Goal: Task Accomplishment & Management: Complete application form

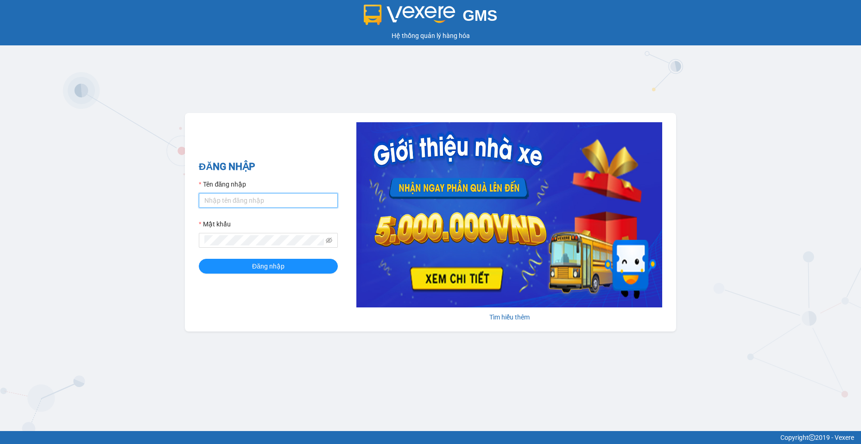
click at [233, 196] on input "Tên đăng nhập" at bounding box center [268, 200] width 139 height 15
type input "camtu.namhailimo"
click at [199, 259] on button "Đăng nhập" at bounding box center [268, 266] width 139 height 15
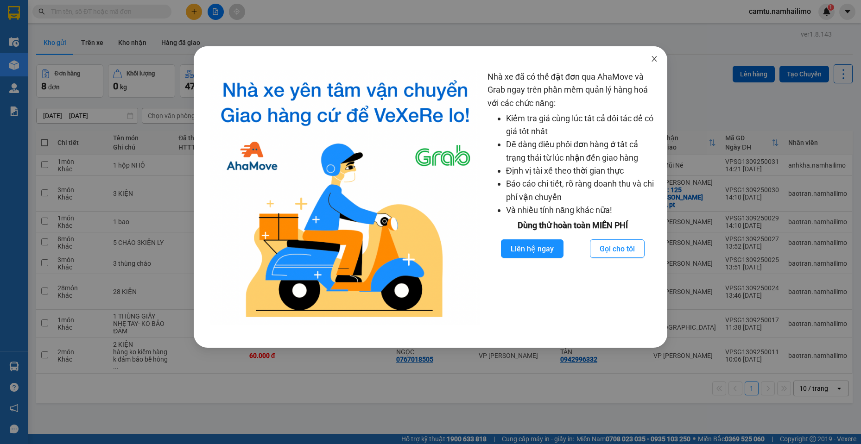
click at [652, 61] on icon "close" at bounding box center [653, 58] width 7 height 7
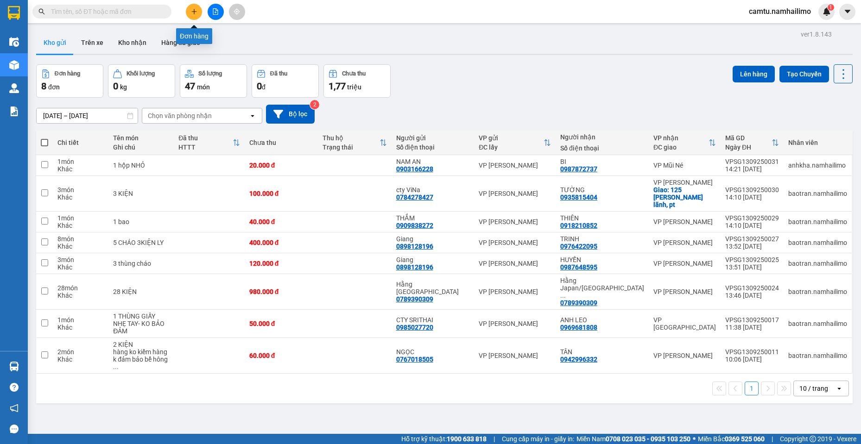
click at [198, 14] on button at bounding box center [194, 12] width 16 height 16
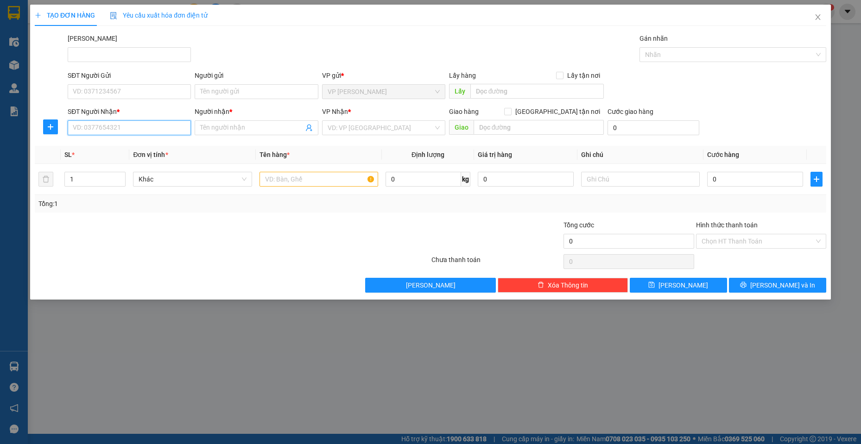
click at [78, 123] on input "SĐT Người Nhận *" at bounding box center [129, 127] width 123 height 15
click at [170, 89] on input "SĐT Người Gửi" at bounding box center [129, 91] width 123 height 15
type input "0523326627"
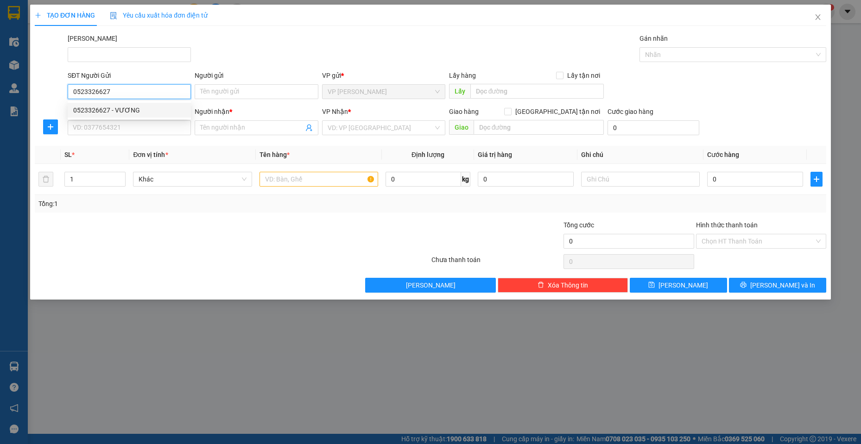
click at [162, 116] on div "0523326627 - VƯƠNG" at bounding box center [129, 110] width 123 height 15
type input "VƯƠNG"
type input "0932009895"
type input "NHA"
type input "20.000"
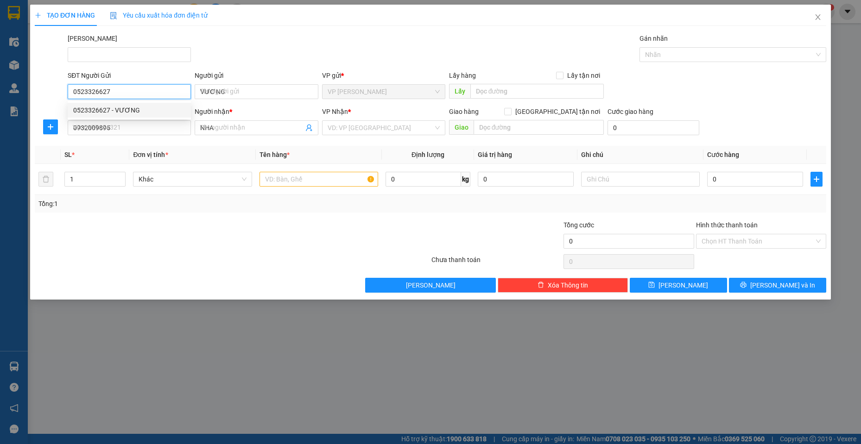
type input "20.000"
click at [366, 129] on span "VP Mũi Né" at bounding box center [383, 128] width 112 height 14
type input "0523326627"
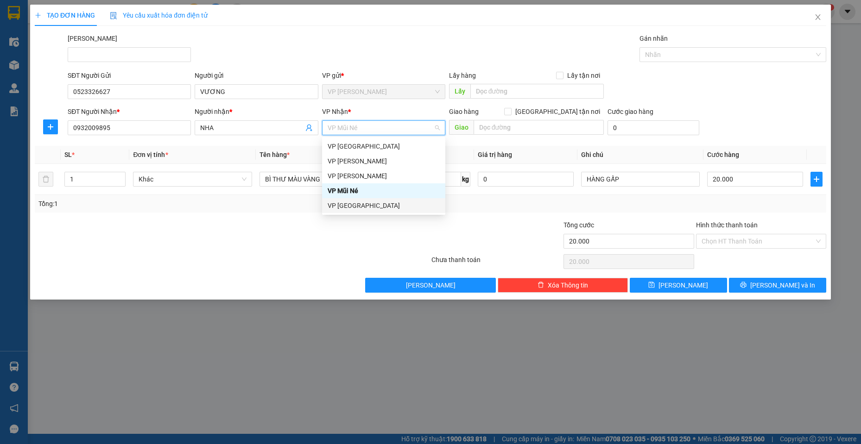
click at [355, 202] on div "VP [GEOGRAPHIC_DATA]" at bounding box center [383, 206] width 112 height 10
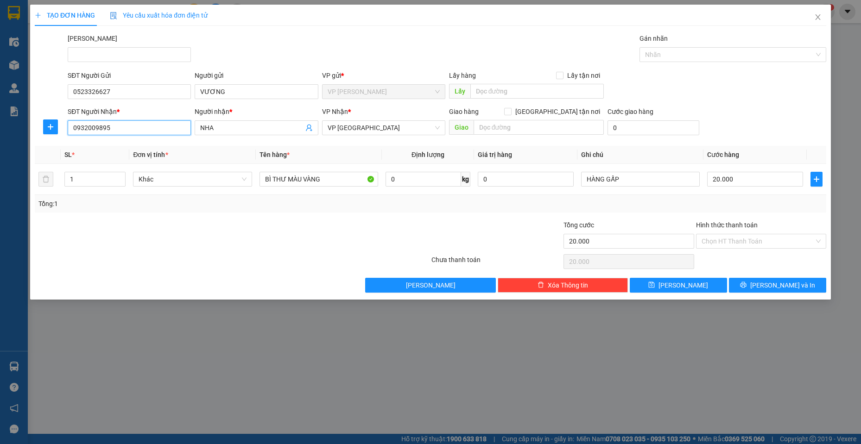
drag, startPoint x: 97, startPoint y: 132, endPoint x: 0, endPoint y: 111, distance: 99.0
click at [0, 111] on div "TẠO ĐƠN HÀNG Yêu cầu xuất hóa đơn điện tử Transit Pickup Surcharge Ids Transit …" at bounding box center [430, 222] width 861 height 444
type input "0961851325"
drag, startPoint x: 217, startPoint y: 132, endPoint x: 196, endPoint y: 122, distance: 23.2
click at [196, 122] on span "NHA" at bounding box center [256, 127] width 123 height 15
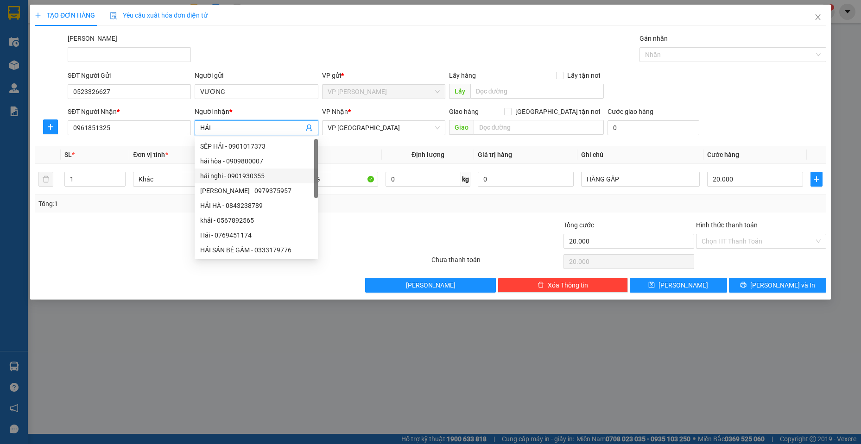
type input "HẢI"
click at [346, 215] on div "Transit Pickup Surcharge Ids Transit Deliver Surcharge Ids Transit Deliver Surc…" at bounding box center [430, 162] width 791 height 259
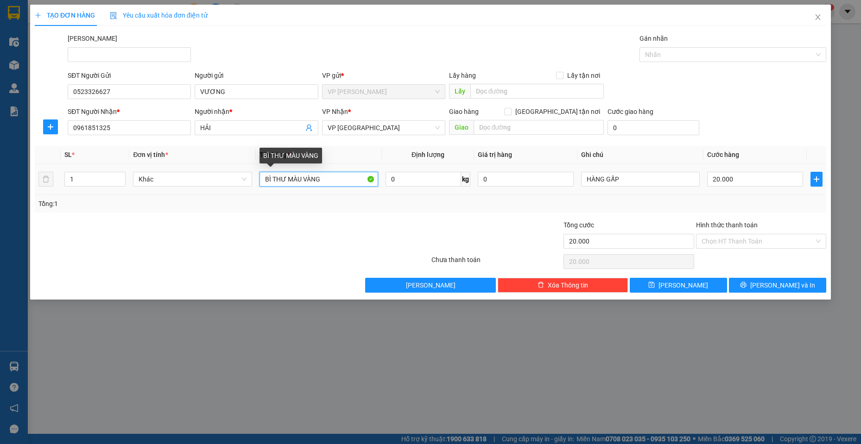
drag, startPoint x: 339, startPoint y: 184, endPoint x: 302, endPoint y: 177, distance: 37.8
click at [302, 177] on input "BÌ THƯ MÀU VÀNG" at bounding box center [318, 179] width 119 height 15
type input "BÌ THƯ MÀU CAM"
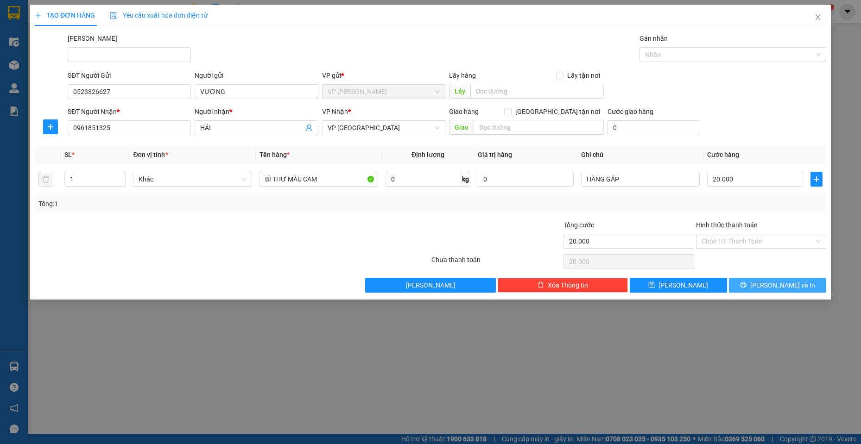
click at [749, 289] on button "[PERSON_NAME] và In" at bounding box center [777, 285] width 97 height 15
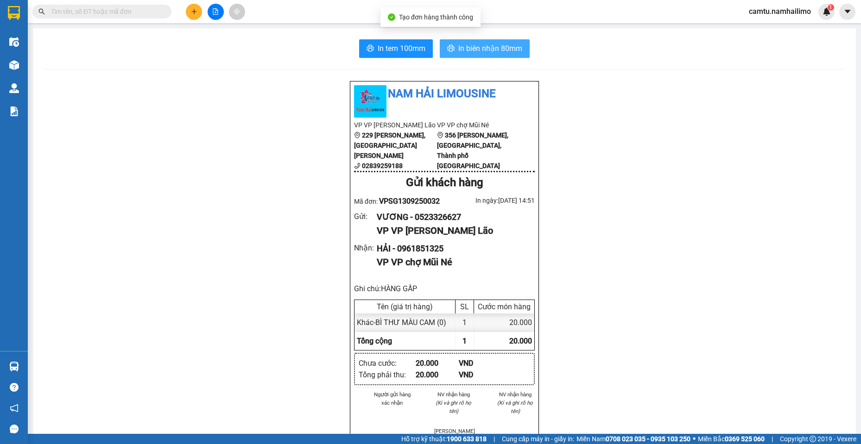
click at [461, 49] on span "In biên nhận 80mm" at bounding box center [490, 49] width 64 height 12
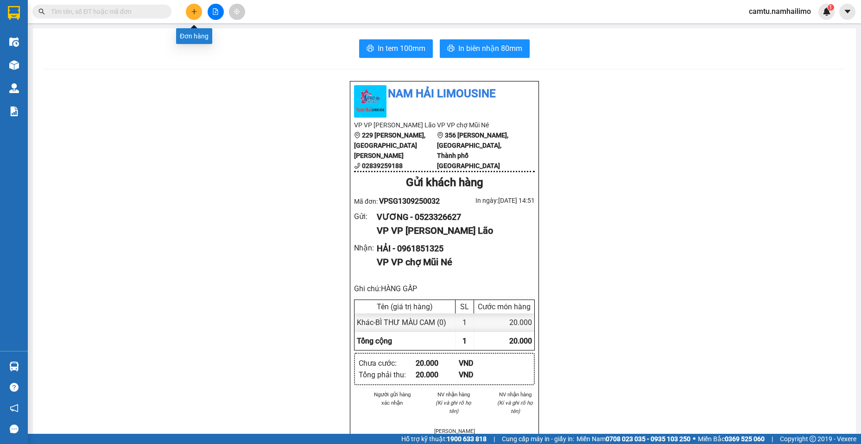
click at [188, 14] on button at bounding box center [194, 12] width 16 height 16
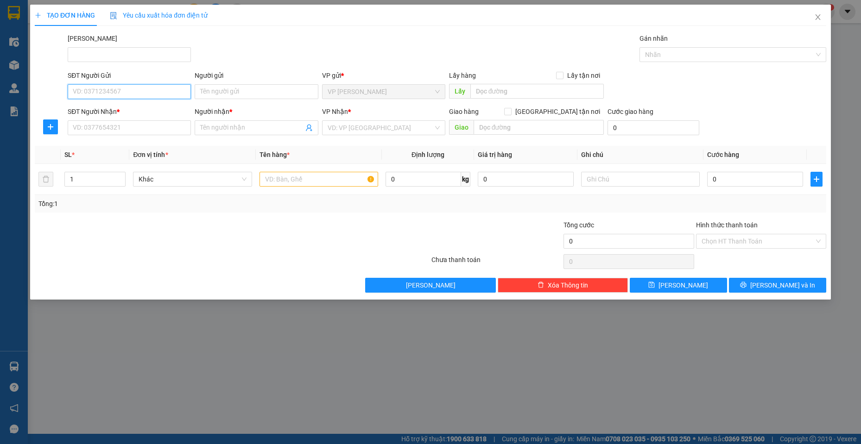
click at [130, 94] on input "SĐT Người Gửi" at bounding box center [129, 91] width 123 height 15
type input "0792589655"
click at [218, 88] on input "Người gửi" at bounding box center [256, 91] width 123 height 15
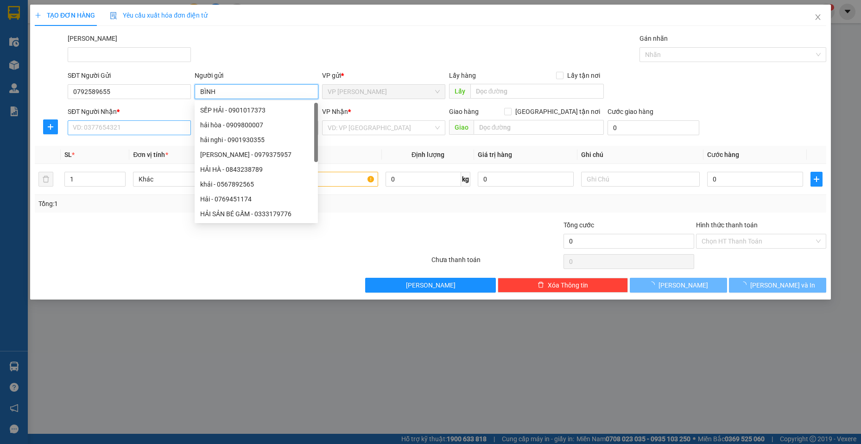
type input "BÌNH"
click at [123, 133] on input "SĐT Người Nhận *" at bounding box center [129, 127] width 123 height 15
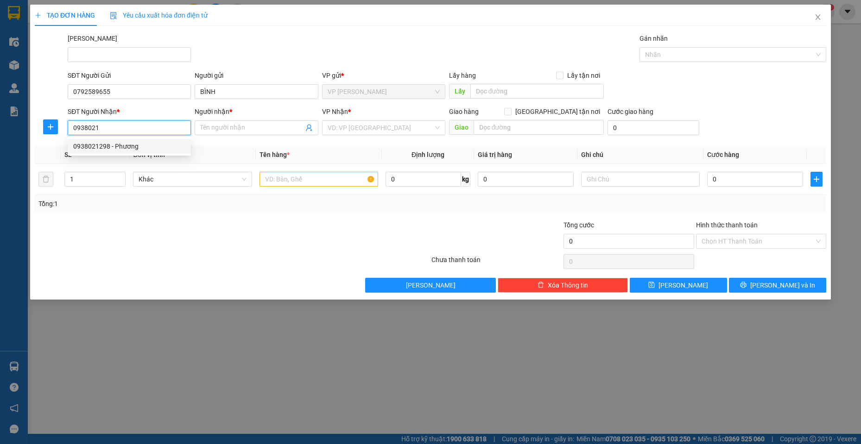
click at [134, 145] on div "0938021298 - Phương" at bounding box center [129, 146] width 112 height 10
type input "0938021298"
type input "Phương"
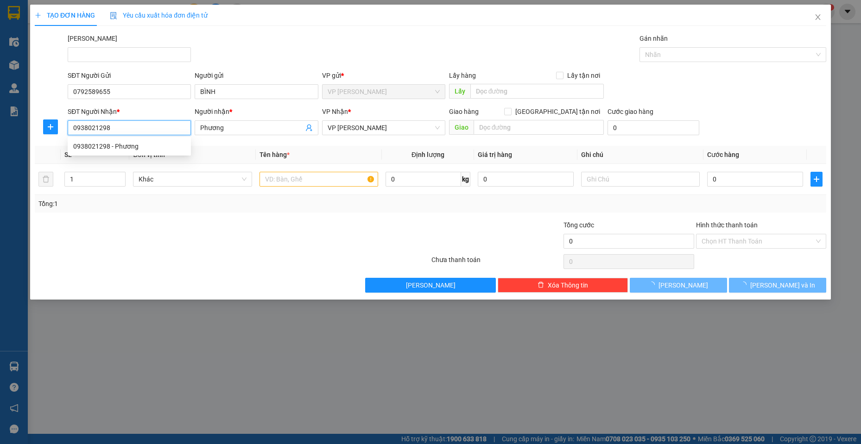
type input "30.000"
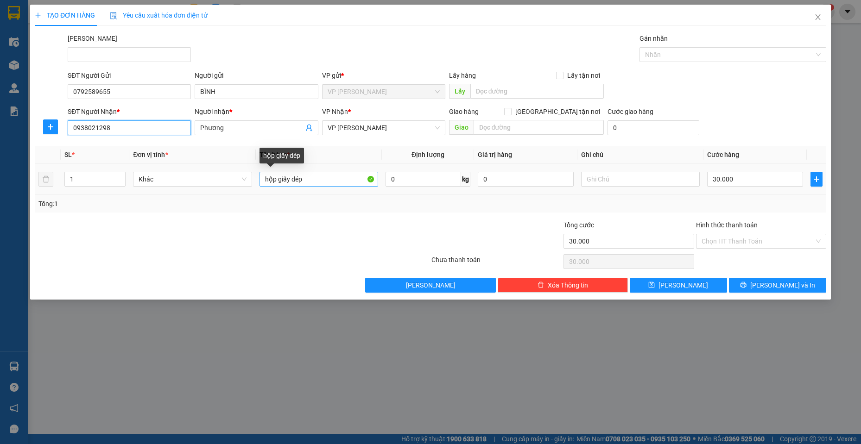
type input "0938021298"
click at [297, 185] on input "hộp giấy dép" at bounding box center [318, 179] width 119 height 15
click at [317, 175] on input "hộp giấy dẸp" at bounding box center [318, 179] width 119 height 15
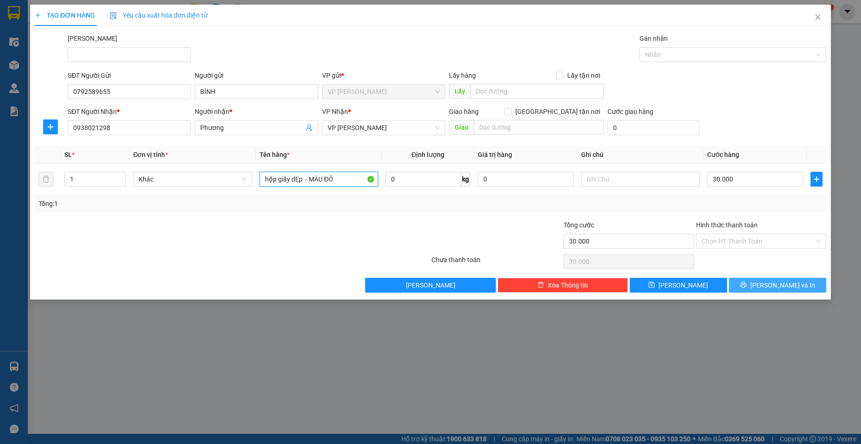
type input "hộp giấy dẸp - MÀU ĐỎ"
click at [739, 284] on button "[PERSON_NAME] và In" at bounding box center [777, 285] width 97 height 15
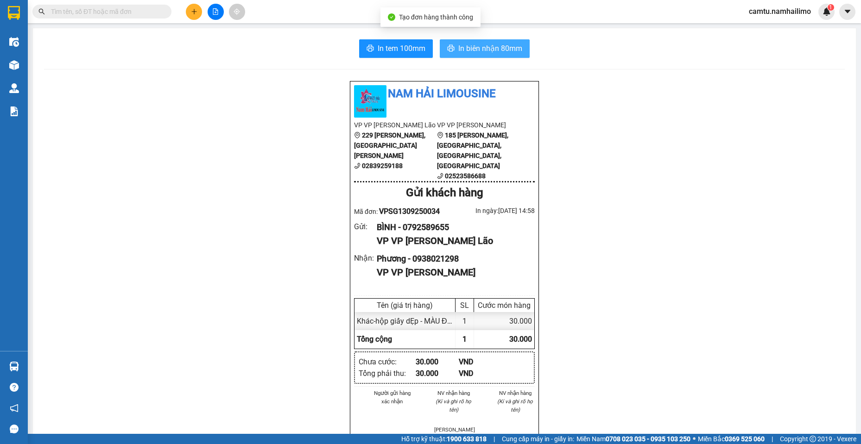
drag, startPoint x: 467, startPoint y: 44, endPoint x: 566, endPoint y: 113, distance: 121.0
click at [468, 45] on span "In biên nhận 80mm" at bounding box center [490, 49] width 64 height 12
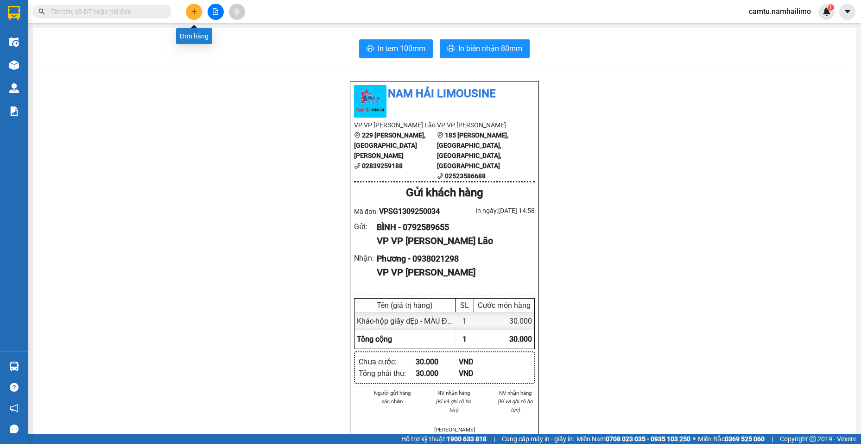
click at [192, 11] on icon "plus" at bounding box center [194, 11] width 6 height 6
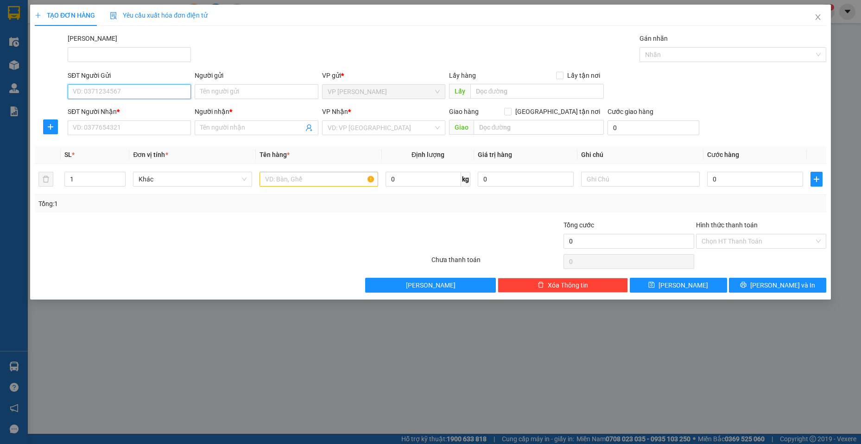
click at [136, 88] on input "SĐT Người Gửi" at bounding box center [129, 91] width 123 height 15
click at [152, 107] on div "0985881787 - TUYẾT" at bounding box center [129, 110] width 112 height 10
type input "0985881787"
type input "TUYẾT"
type input "0966876187"
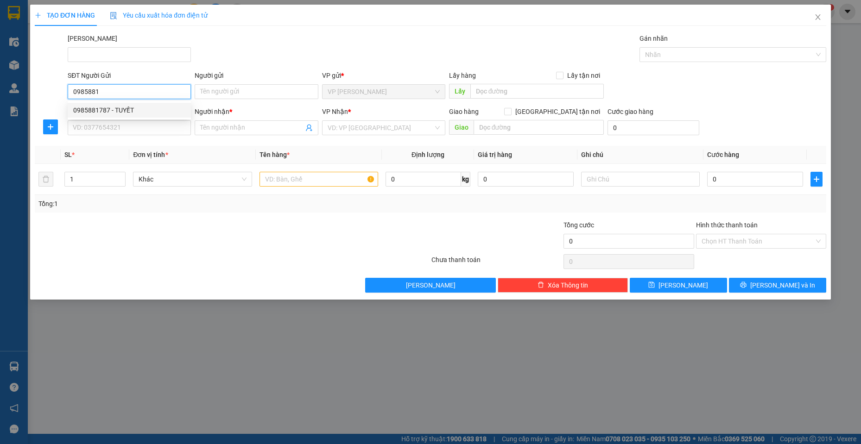
type input "[PERSON_NAME] nhàn"
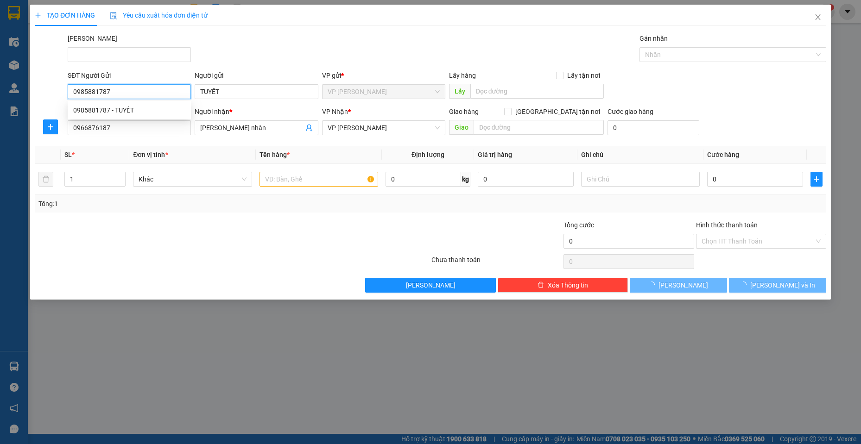
type input "30.000"
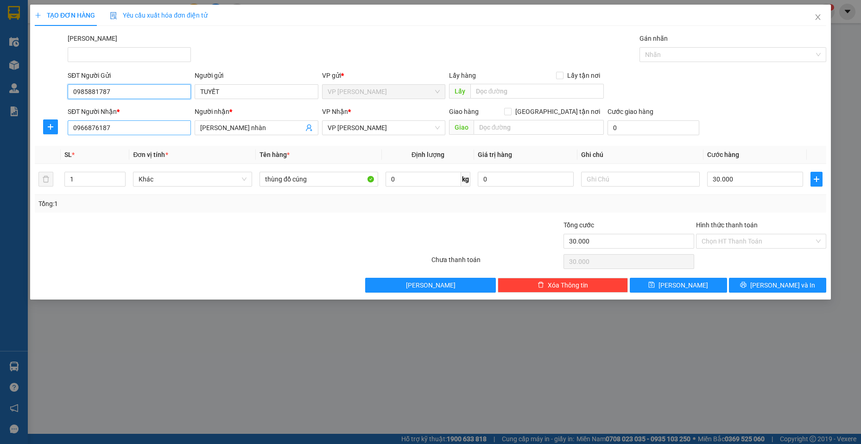
type input "0985881787"
drag, startPoint x: 137, startPoint y: 126, endPoint x: 0, endPoint y: 92, distance: 140.9
click at [0, 92] on div "TẠO ĐƠN HÀNG Yêu cầu xuất hóa đơn điện tử Transit Pickup Surcharge Ids Transit …" at bounding box center [430, 222] width 861 height 444
type input "0946162104"
click at [99, 147] on div "0946162104 - [PERSON_NAME]" at bounding box center [129, 146] width 112 height 10
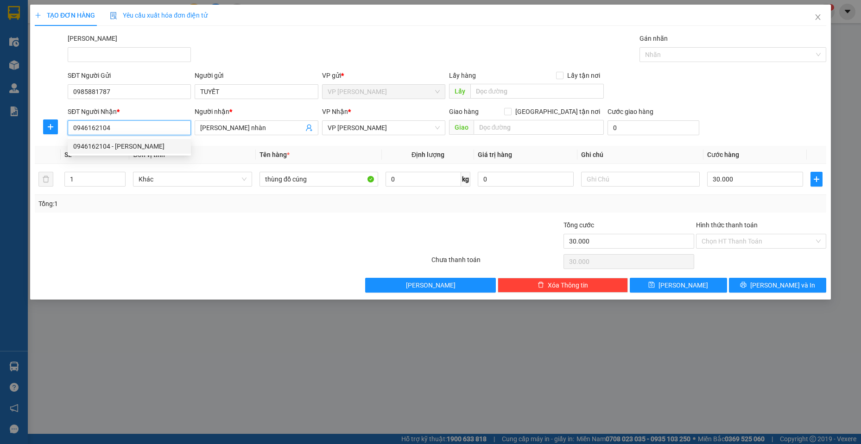
type input "THẢO"
type input "60.000"
type input "0946162104"
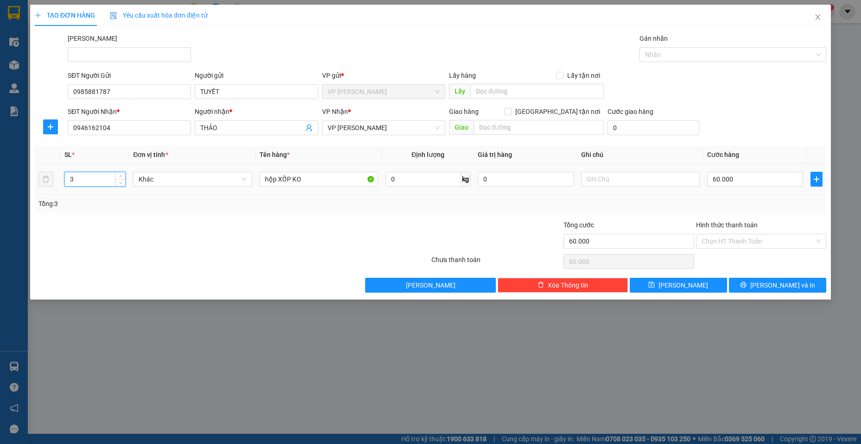
drag, startPoint x: 84, startPoint y: 179, endPoint x: 31, endPoint y: 176, distance: 53.8
click at [31, 176] on div "TẠO ĐƠN HÀNG Yêu cầu xuất hóa đơn điện tử Transit Pickup Surcharge Ids Transit …" at bounding box center [430, 152] width 800 height 295
type input "1"
drag, startPoint x: 310, startPoint y: 180, endPoint x: 137, endPoint y: 161, distance: 174.2
click at [137, 161] on table "SL * Đơn vị tính * Tên hàng * Định lượng Giá trị hàng Ghi chú Cước hàng 1 Khác …" at bounding box center [430, 170] width 791 height 49
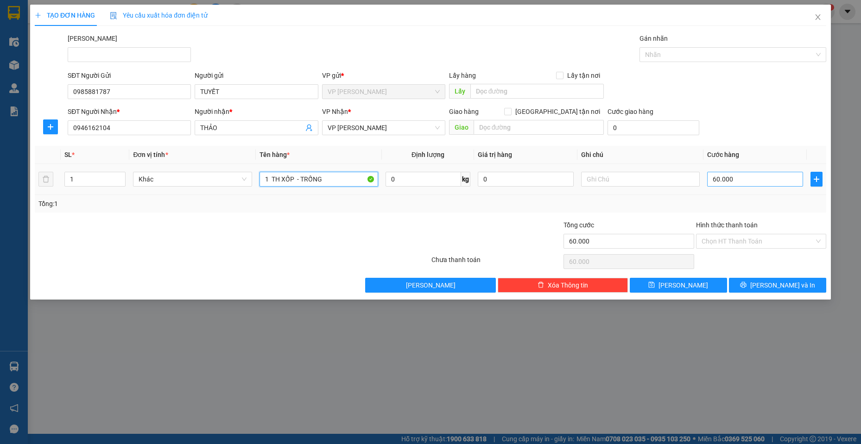
type input "1 TH XỐP - TRỐNG"
click at [746, 178] on input "60.000" at bounding box center [755, 179] width 96 height 15
type input "3"
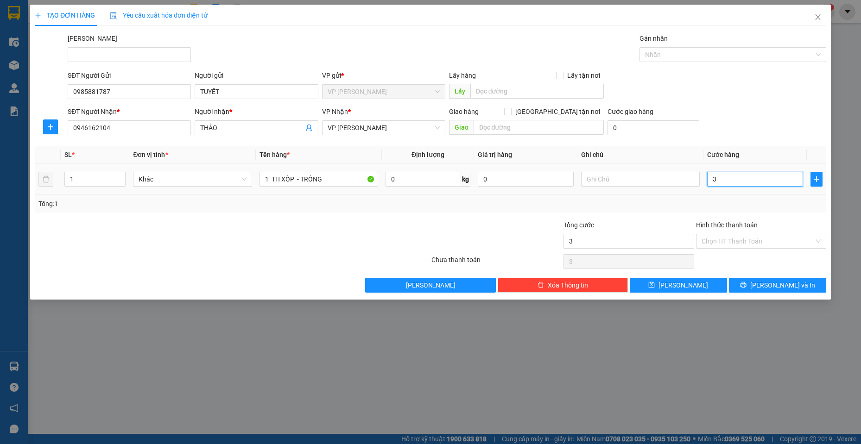
type input "30"
type input "30.000"
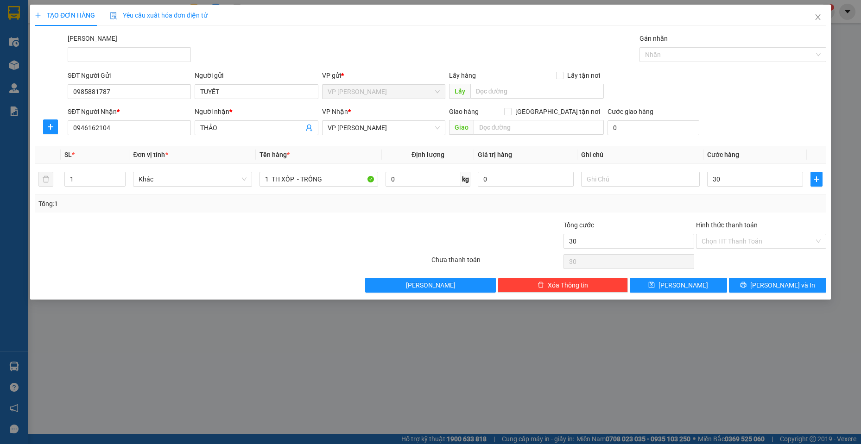
type input "30.000"
click at [315, 228] on div at bounding box center [364, 236] width 132 height 32
click at [712, 240] on input "Hình thức thanh toán" at bounding box center [757, 241] width 113 height 14
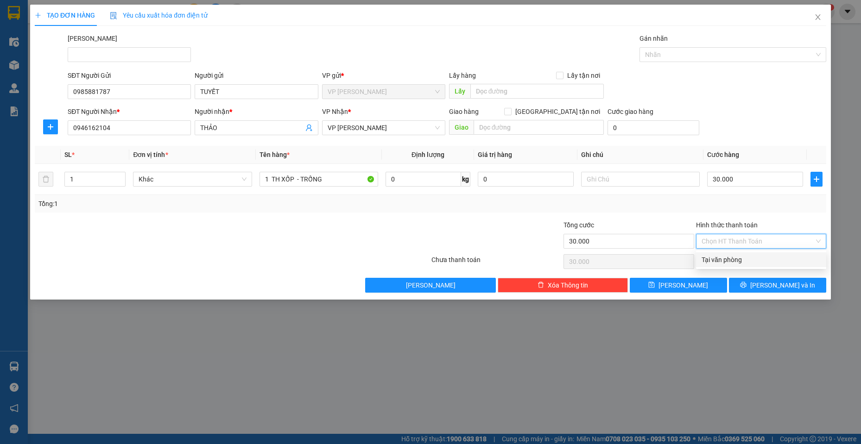
click at [717, 254] on div "Tại văn phòng" at bounding box center [761, 259] width 130 height 15
type input "0"
click at [762, 289] on button "[PERSON_NAME] và In" at bounding box center [777, 285] width 97 height 15
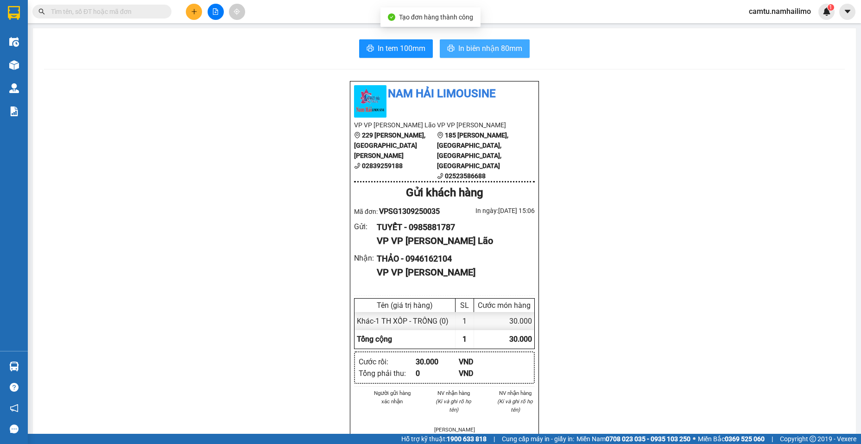
click at [482, 49] on span "In biên nhận 80mm" at bounding box center [490, 49] width 64 height 12
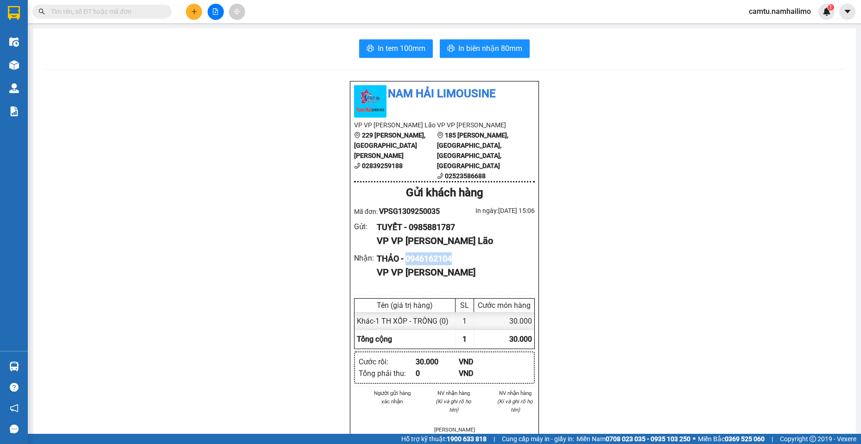
drag, startPoint x: 451, startPoint y: 260, endPoint x: 405, endPoint y: 260, distance: 45.9
click at [405, 260] on div "THẢO - 0946162104" at bounding box center [452, 258] width 151 height 13
copy div "0946162104"
drag, startPoint x: 79, startPoint y: 16, endPoint x: 68, endPoint y: 9, distance: 13.1
click at [68, 9] on input "text" at bounding box center [105, 11] width 109 height 10
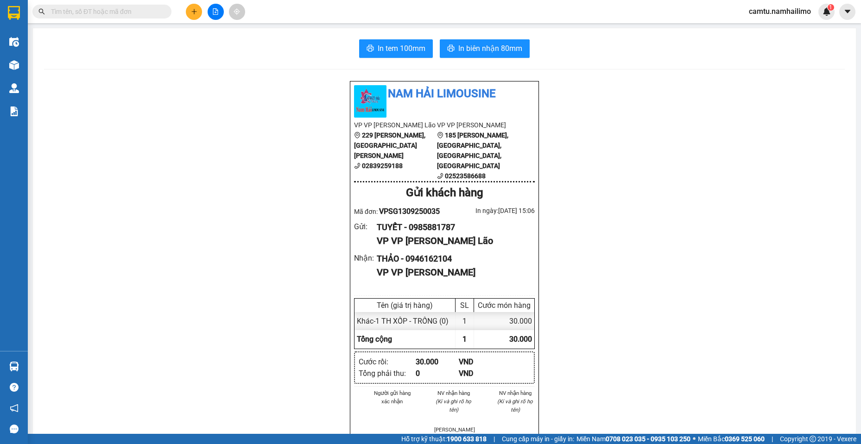
paste input "0946162104"
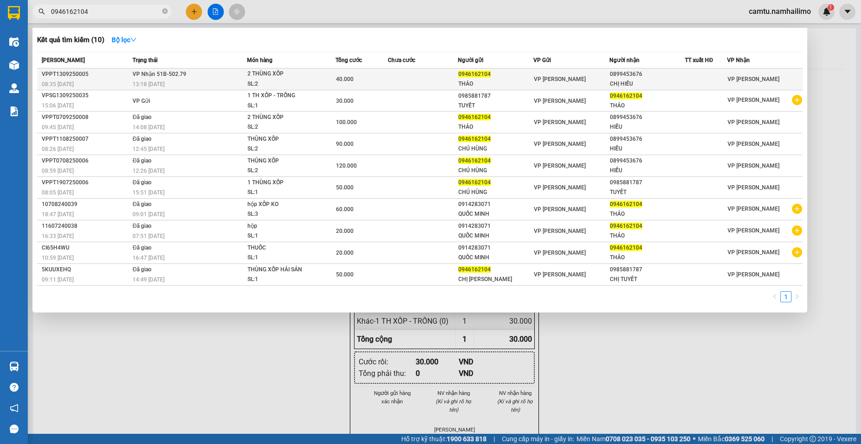
type input "0946162104"
click at [97, 83] on div "08:35 [DATE]" at bounding box center [86, 84] width 88 height 10
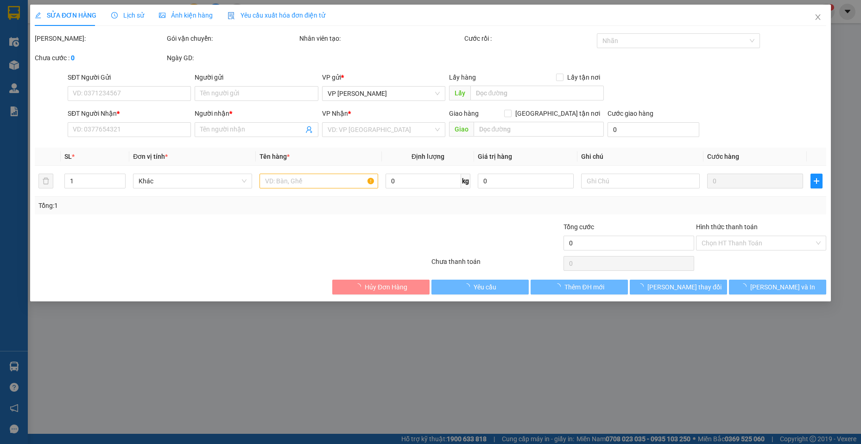
type input "0946162104"
type input "THẢO"
type input "0899453676"
type input "CHỊ HIẾU"
type input "40.000"
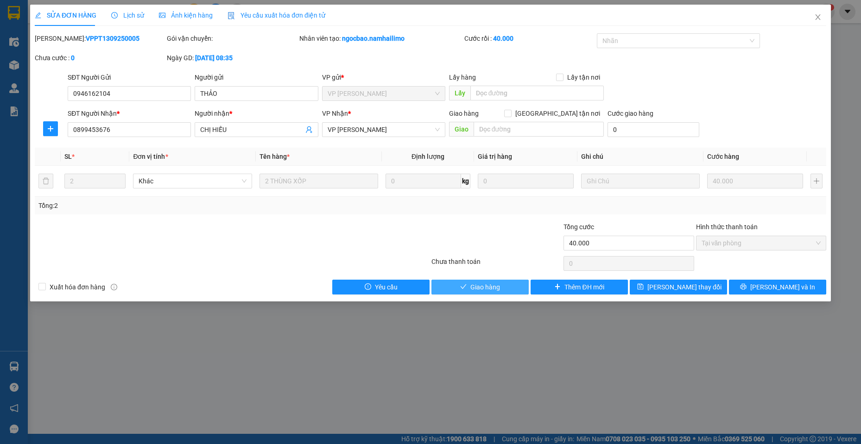
click at [466, 287] on icon "check" at bounding box center [463, 286] width 6 height 6
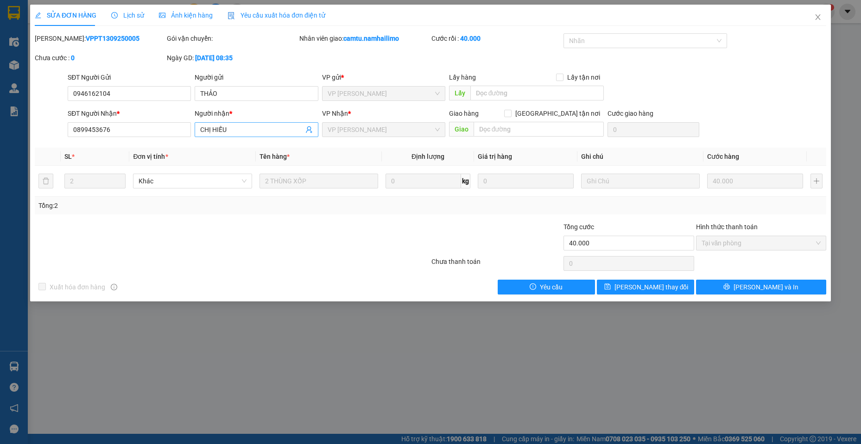
click at [290, 126] on input "CHỊ HIẾU" at bounding box center [251, 130] width 103 height 10
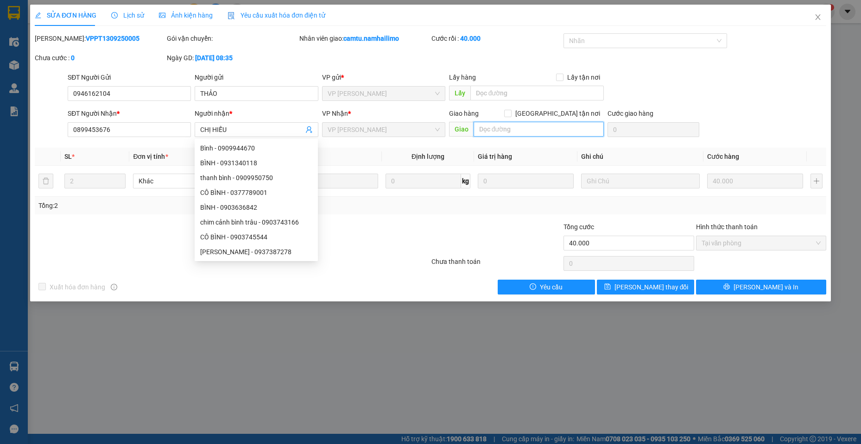
click at [541, 132] on input "text" at bounding box center [538, 129] width 131 height 15
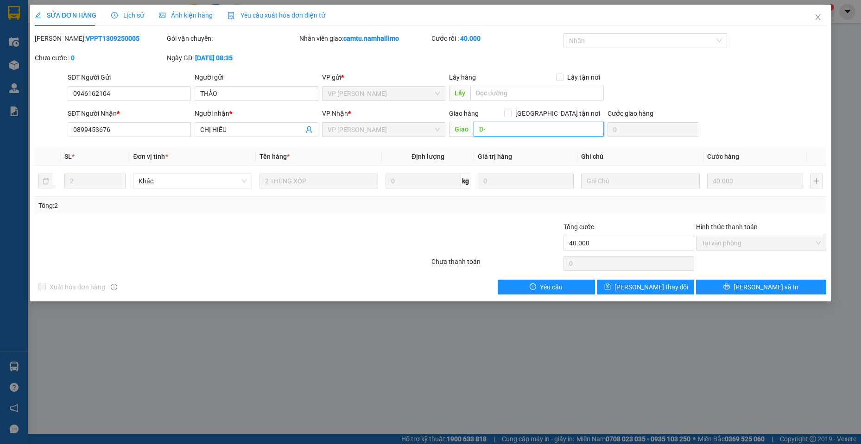
type input "D"
type input "ĐƠN CÓ 1 TH XỐP"
click at [655, 289] on span "[PERSON_NAME] thay đổi" at bounding box center [651, 287] width 74 height 10
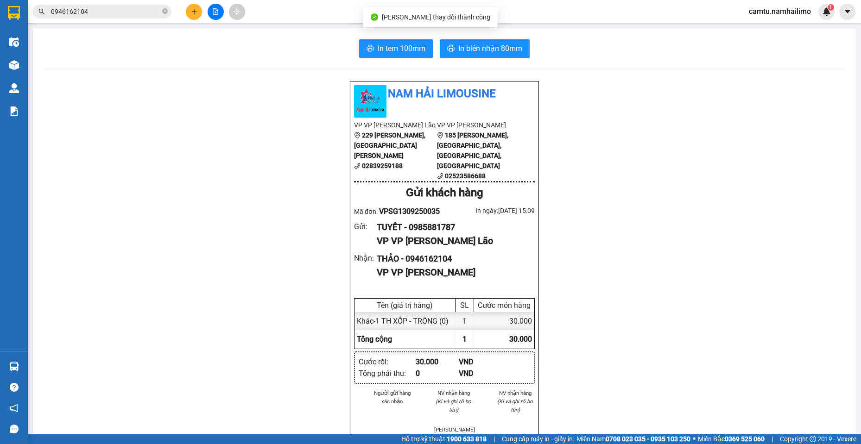
click at [157, 276] on div "Nam Hải Limousine VP VP [PERSON_NAME] Lão 229 [PERSON_NAME], [GEOGRAPHIC_DATA][…" at bounding box center [444, 451] width 800 height 740
click at [97, 9] on input "0946162104" at bounding box center [105, 11] width 109 height 10
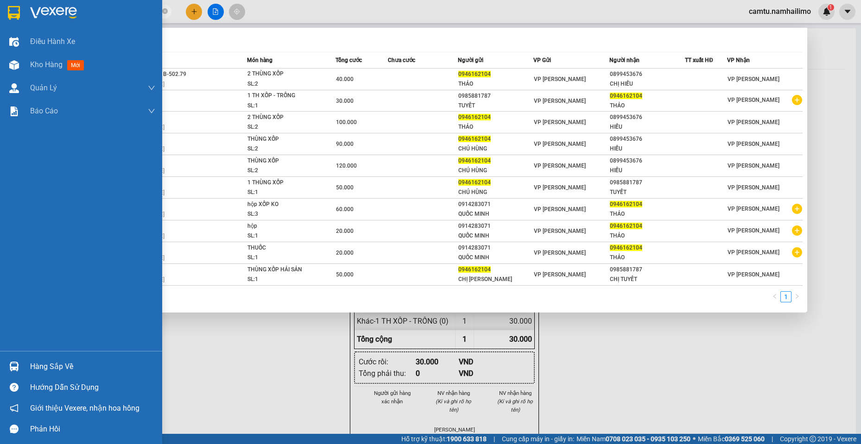
drag, startPoint x: 93, startPoint y: 8, endPoint x: 0, endPoint y: 2, distance: 92.8
click at [0, 2] on section "Kết quả tìm kiếm ( 10 ) Bộ lọc Mã ĐH Trạng thái Món hàng Tổng cước Chưa cước Ng…" at bounding box center [430, 222] width 861 height 444
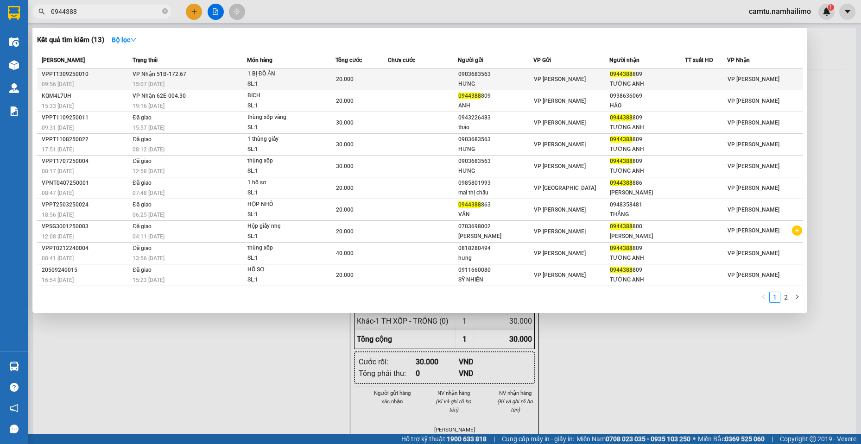
type input "0944388"
click at [689, 85] on td at bounding box center [706, 80] width 42 height 22
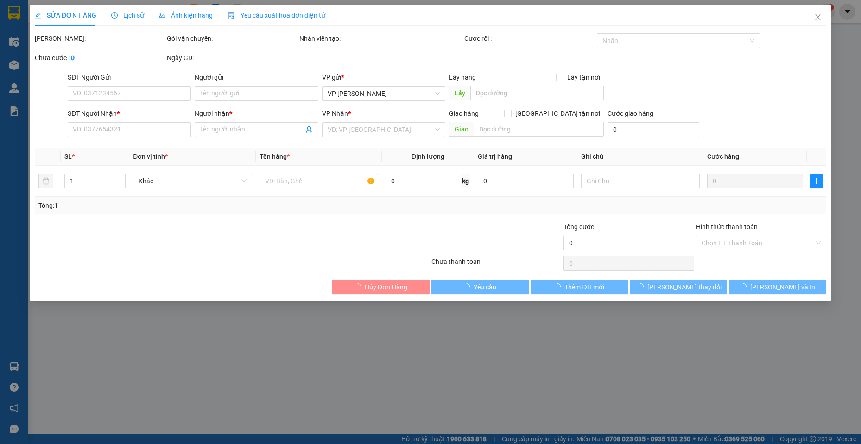
type input "0903683563"
type input "HƯNG"
type input "0944388809"
type input "TƯỜNG ANH"
type input "20.000"
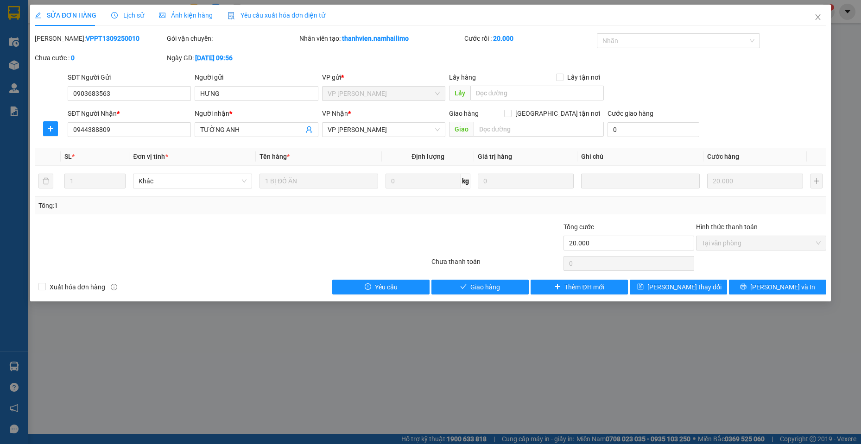
click at [734, 399] on div "SỬA ĐƠN HÀNG Lịch sử Ảnh kiện hàng Yêu cầu xuất hóa đơn điện tử Total Paid Fee …" at bounding box center [430, 222] width 861 height 444
click at [479, 289] on span "Giao hàng" at bounding box center [485, 287] width 30 height 10
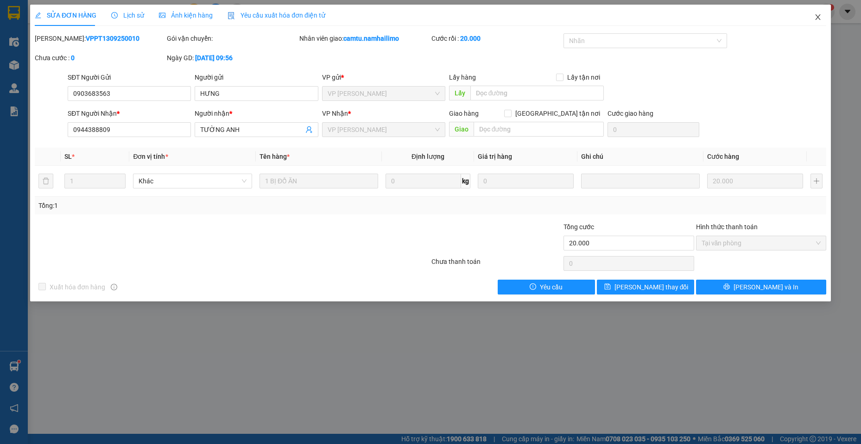
click at [815, 18] on icon "close" at bounding box center [817, 16] width 7 height 7
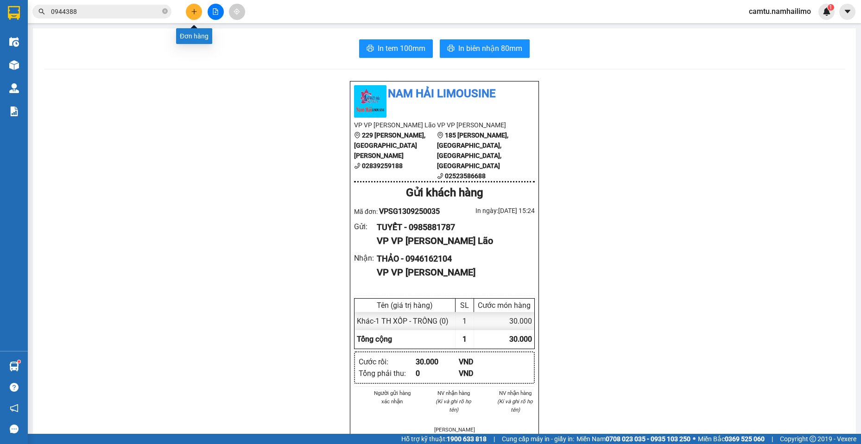
click at [195, 11] on icon "plus" at bounding box center [194, 11] width 6 height 6
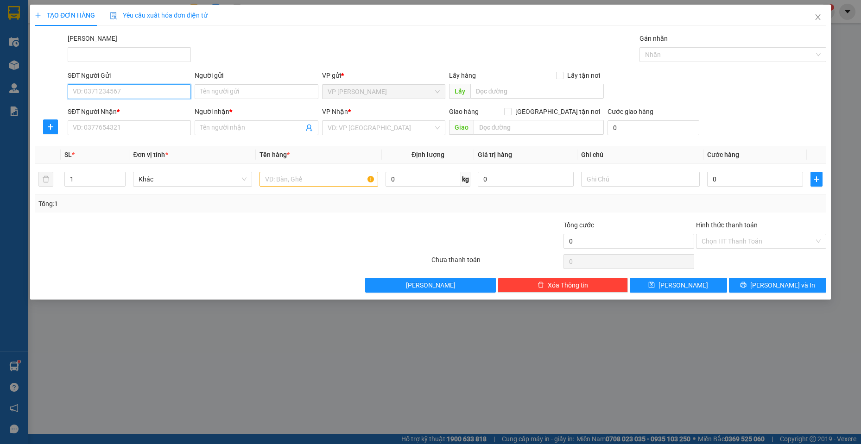
click at [168, 93] on input "SĐT Người Gửi" at bounding box center [129, 91] width 123 height 15
type input "0913264379"
click at [167, 112] on div "0913264379 - sơn" at bounding box center [129, 110] width 112 height 10
type input "sơn"
type input "0839933442"
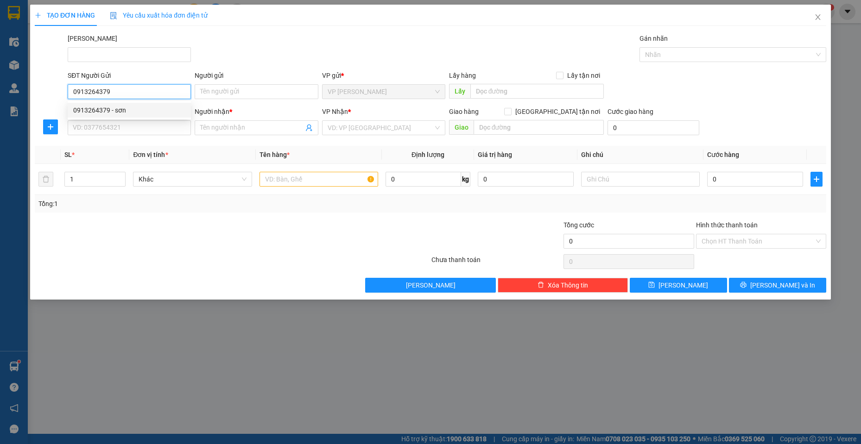
type input "[PERSON_NAME]"
type input "50.000"
type input "0913264379"
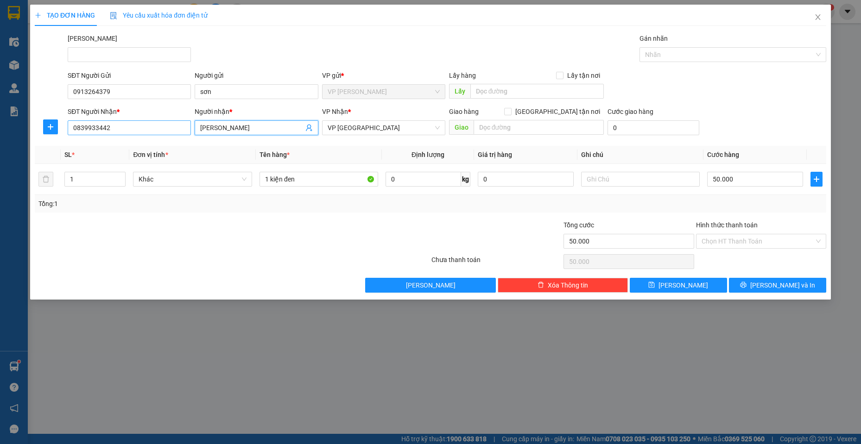
drag, startPoint x: 240, startPoint y: 127, endPoint x: 124, endPoint y: 128, distance: 116.7
click at [123, 127] on div "SĐT Người Nhận * 0839933442 Người nhận * [PERSON_NAME] VP Nhận * VP chợ Mũi Né …" at bounding box center [447, 123] width 762 height 32
drag, startPoint x: 205, startPoint y: 129, endPoint x: 194, endPoint y: 124, distance: 12.0
click at [194, 124] on div "Người nhận * DIỀN DIỀN" at bounding box center [256, 123] width 127 height 32
type input "ĐIỀN"
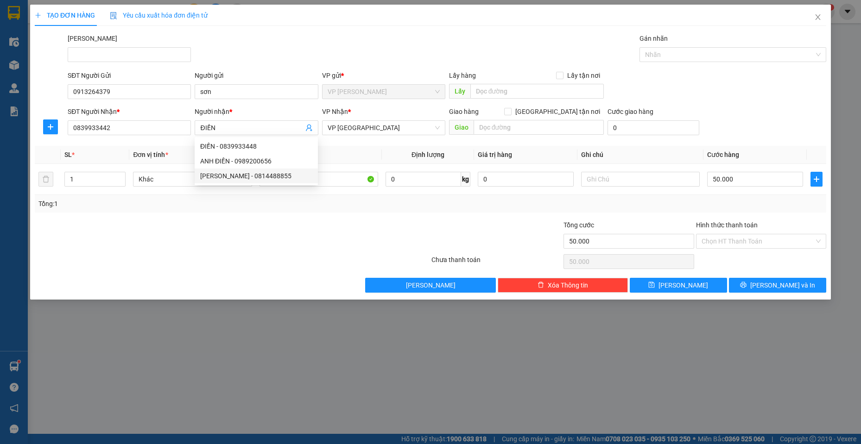
click at [163, 220] on div at bounding box center [166, 236] width 264 height 32
click at [750, 181] on input "50.000" at bounding box center [755, 179] width 96 height 15
type input "4"
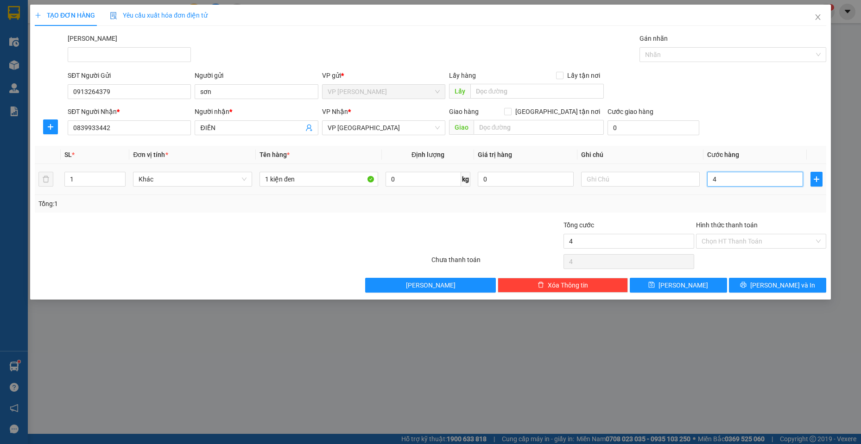
type input "40"
type input "40.000"
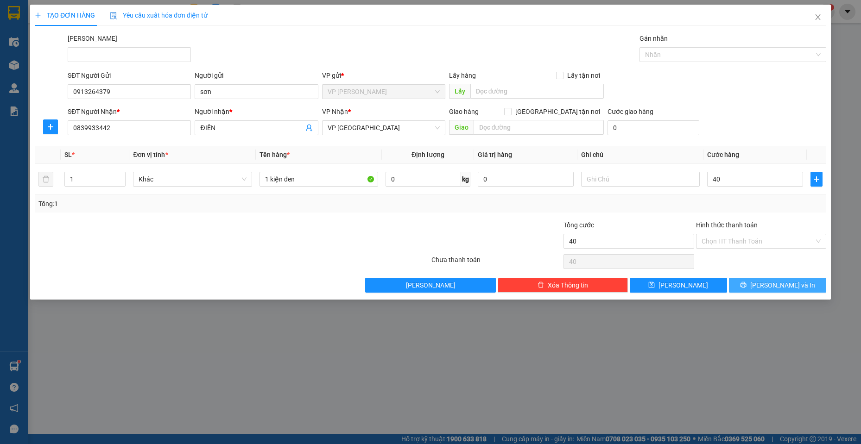
type input "40.000"
click at [786, 284] on span "[PERSON_NAME] và In" at bounding box center [782, 285] width 65 height 10
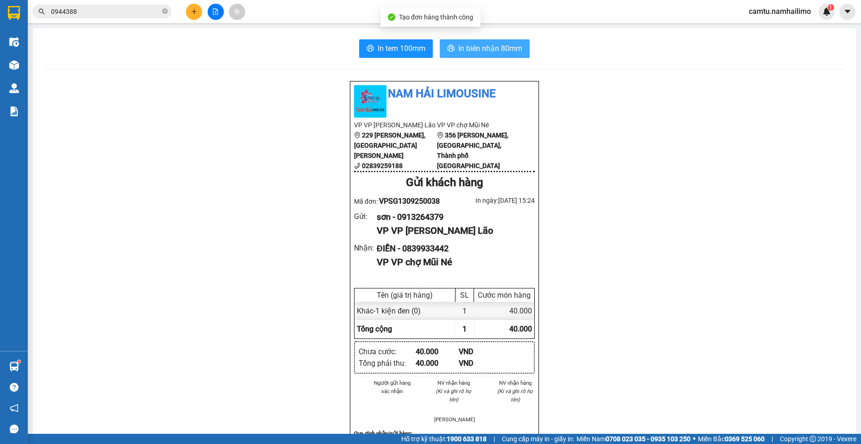
drag, startPoint x: 466, startPoint y: 50, endPoint x: 631, endPoint y: 249, distance: 258.2
click at [467, 50] on span "In biên nhận 80mm" at bounding box center [490, 49] width 64 height 12
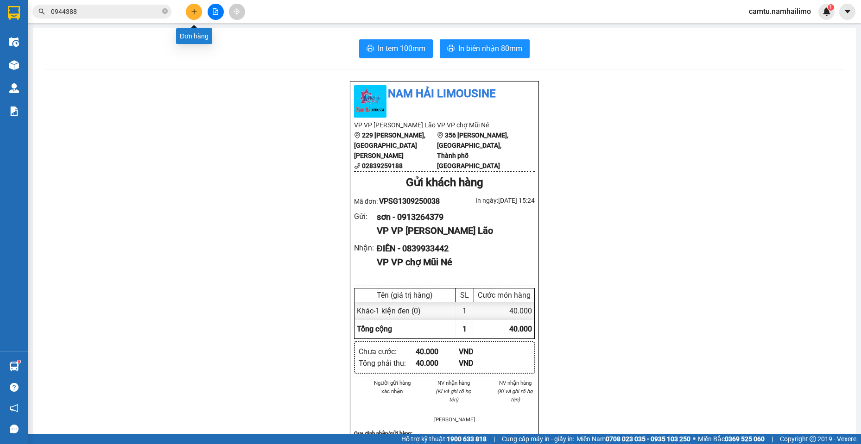
click at [194, 7] on button at bounding box center [194, 12] width 16 height 16
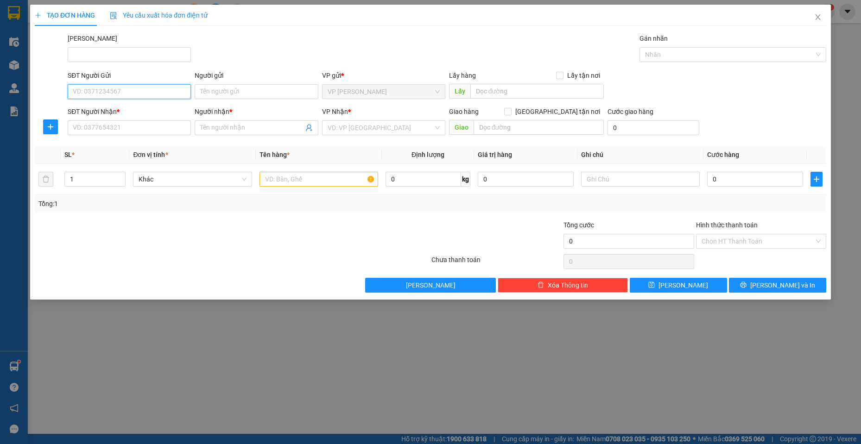
click at [106, 94] on input "SĐT Người Gửi" at bounding box center [129, 91] width 123 height 15
type input "0914323479"
click at [224, 90] on input "Người gửi" at bounding box center [256, 91] width 123 height 15
type input "MẬU"
click at [116, 122] on input "SĐT Người Nhận *" at bounding box center [129, 127] width 123 height 15
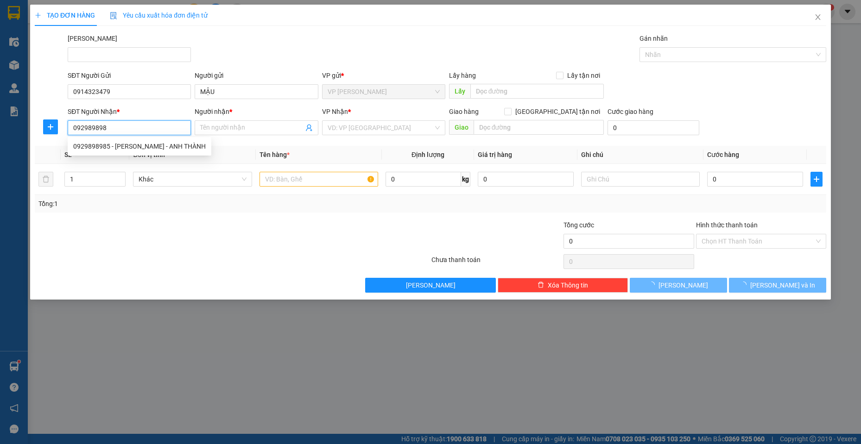
type input "0929898985"
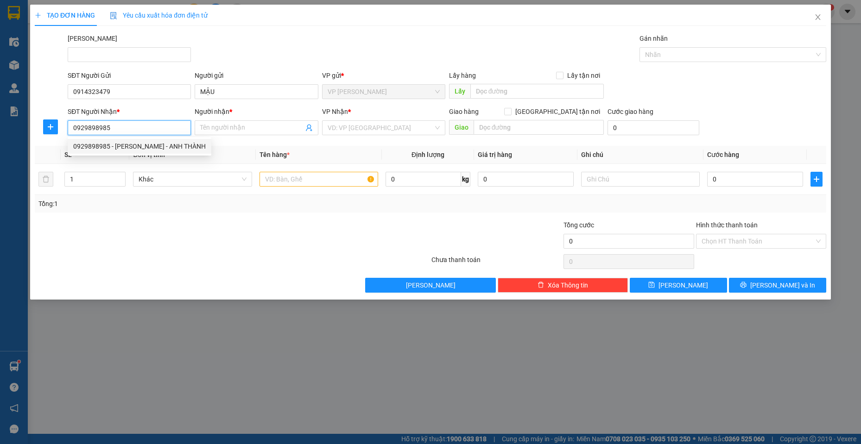
click at [131, 147] on div "0929898985 - [PERSON_NAME] - ANH THÀNH" at bounding box center [139, 146] width 132 height 10
type input "PHƯƠNG - ANH THÀNH"
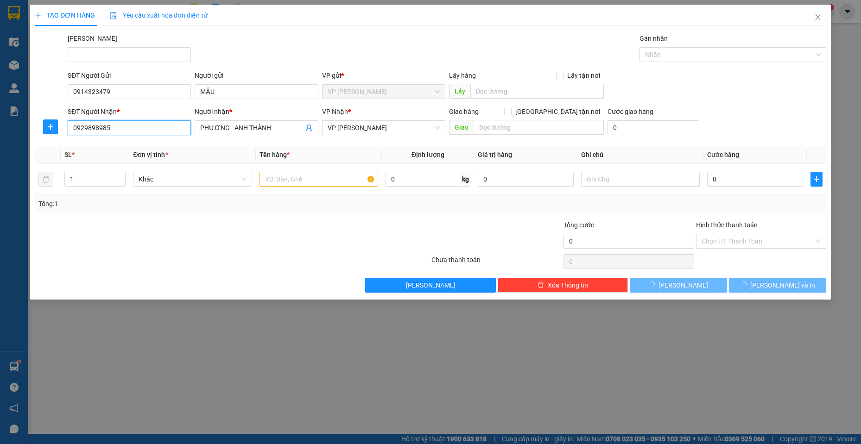
type input "40.000"
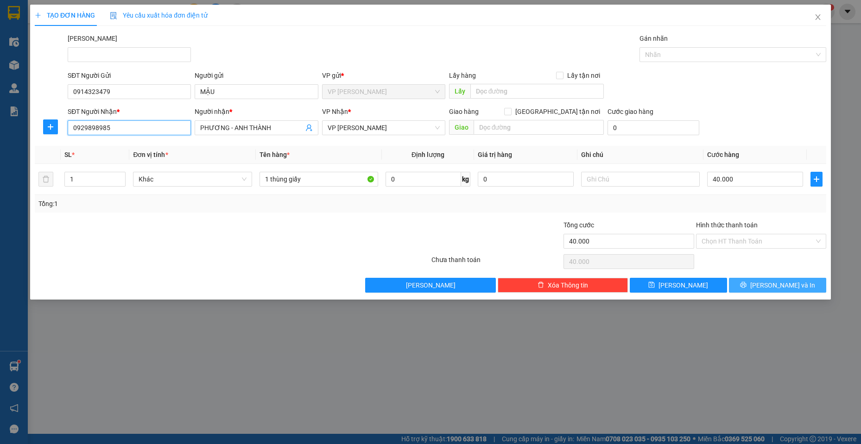
type input "0929898985"
click at [775, 286] on span "[PERSON_NAME] và In" at bounding box center [782, 285] width 65 height 10
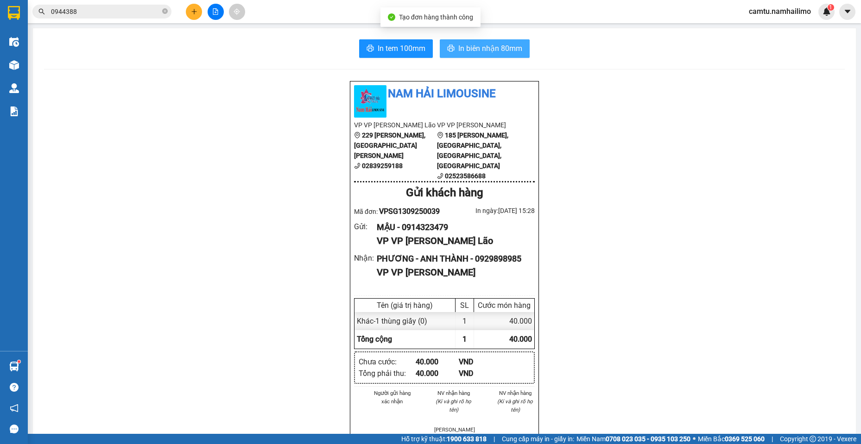
click at [485, 48] on span "In biên nhận 80mm" at bounding box center [490, 49] width 64 height 12
click at [184, 10] on div at bounding box center [215, 12] width 69 height 16
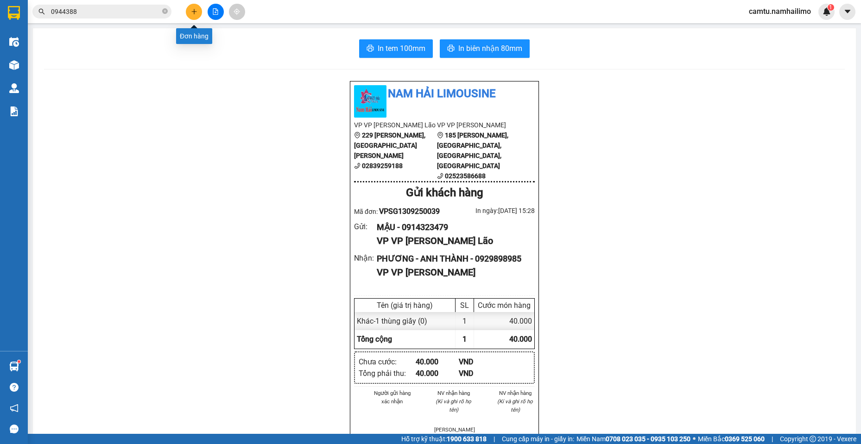
click at [193, 12] on icon "plus" at bounding box center [193, 11] width 5 height 0
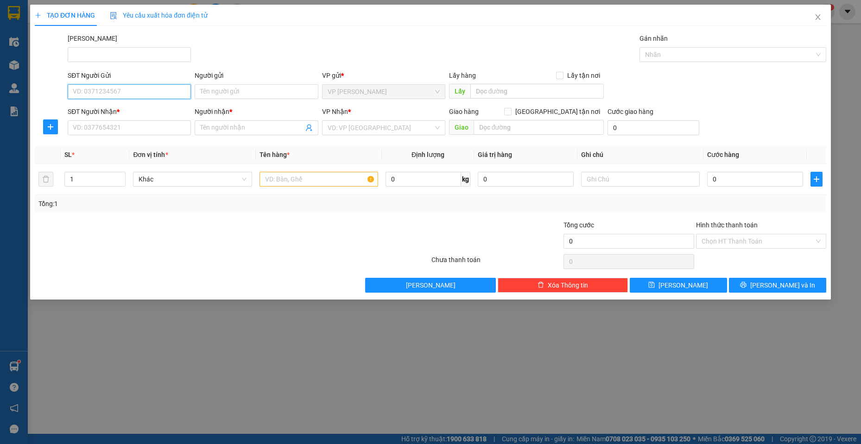
click at [110, 89] on input "SĐT Người Gửi" at bounding box center [129, 91] width 123 height 15
type input "0903755266"
click at [123, 110] on div "0903755266 - HOÀI" at bounding box center [129, 110] width 112 height 10
type input "HOÀI"
type input "0916822234"
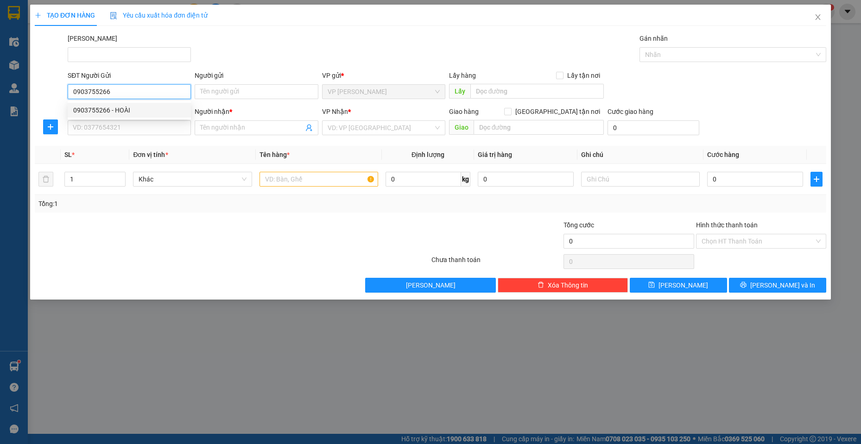
type input "TUẤN"
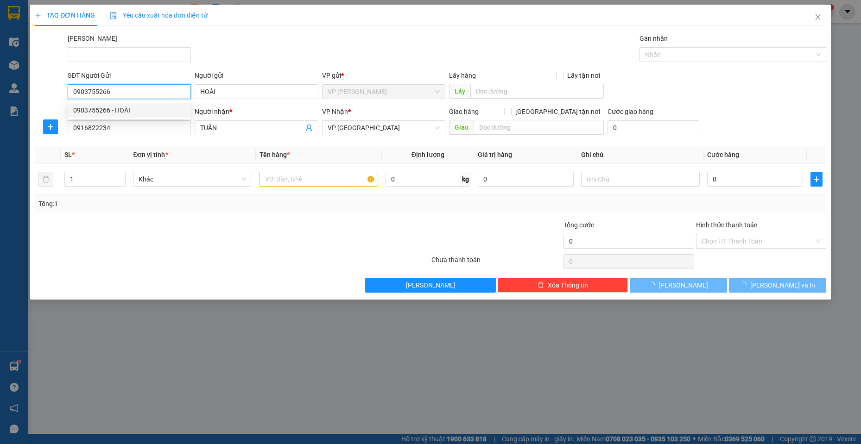
type input "30.000"
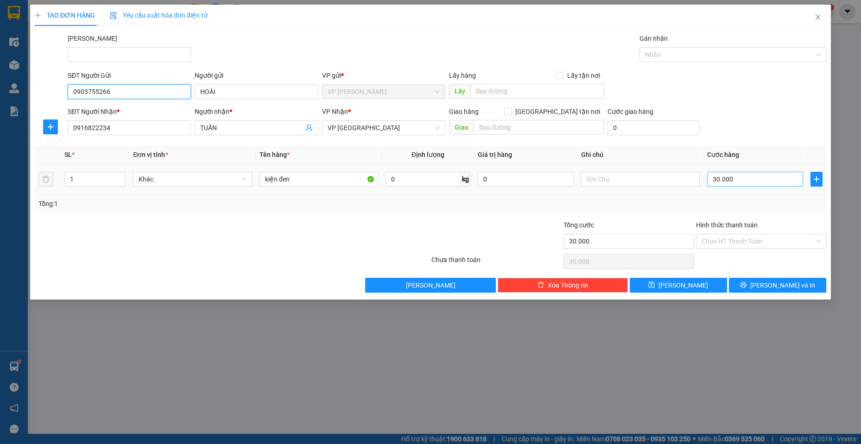
type input "0903755266"
click at [743, 179] on input "30.000" at bounding box center [755, 179] width 96 height 15
type input "2"
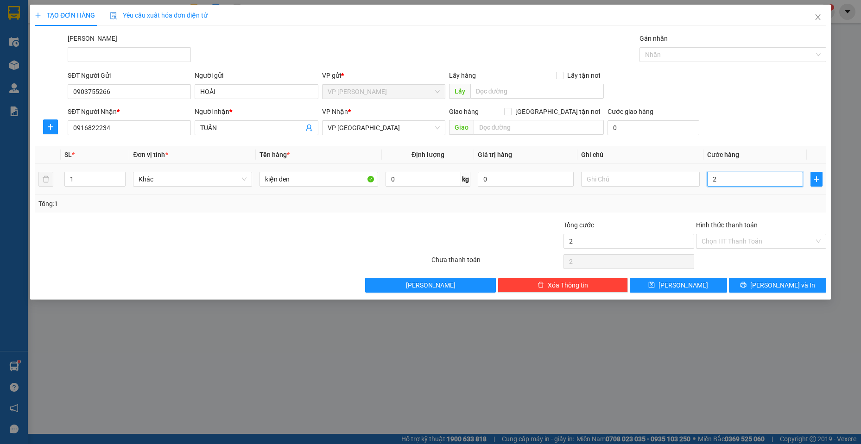
type input "20"
type input "20.000"
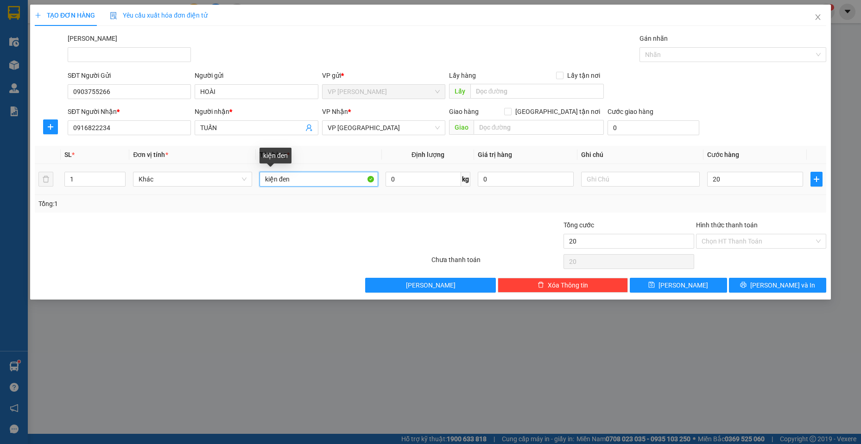
type input "20.000"
drag, startPoint x: 262, startPoint y: 180, endPoint x: 329, endPoint y: 179, distance: 67.2
click at [329, 179] on input "kiện đen" at bounding box center [318, 179] width 119 height 15
type input "1 HỘP TRẮNG"
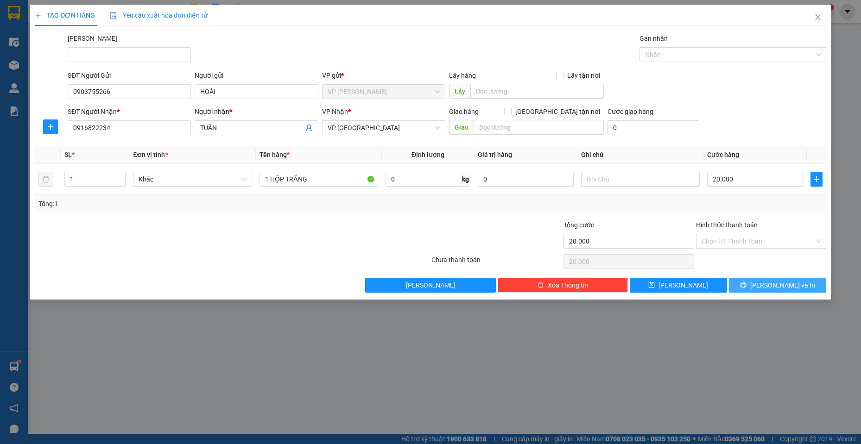
click at [775, 285] on span "[PERSON_NAME] và In" at bounding box center [782, 285] width 65 height 10
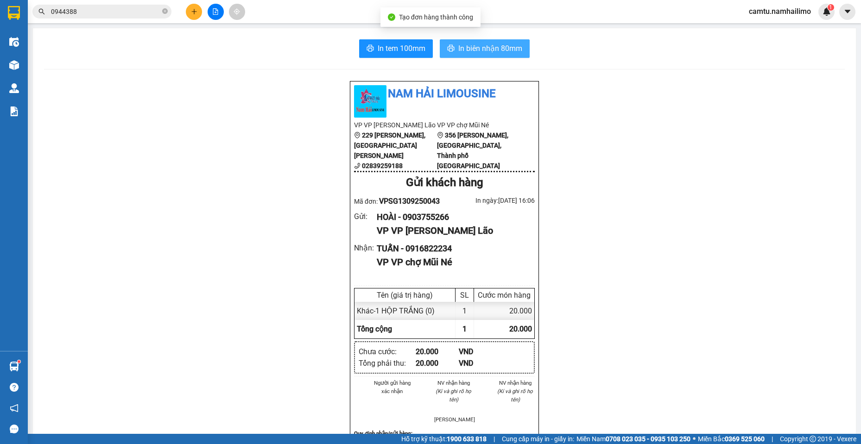
click at [510, 50] on span "In biên nhận 80mm" at bounding box center [490, 49] width 64 height 12
click at [88, 16] on input "0944388" at bounding box center [105, 11] width 109 height 10
type input "0"
